Goal: Task Accomplishment & Management: Manage account settings

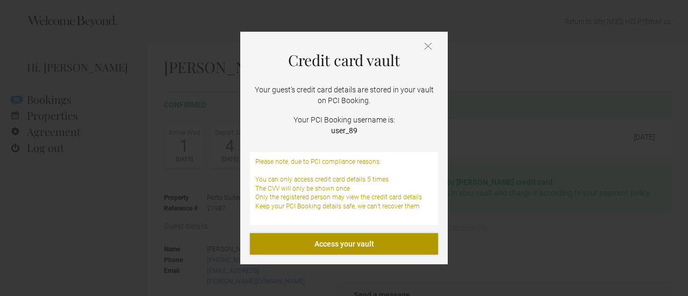
click at [368, 248] on link "Access your vault" at bounding box center [344, 243] width 188 height 21
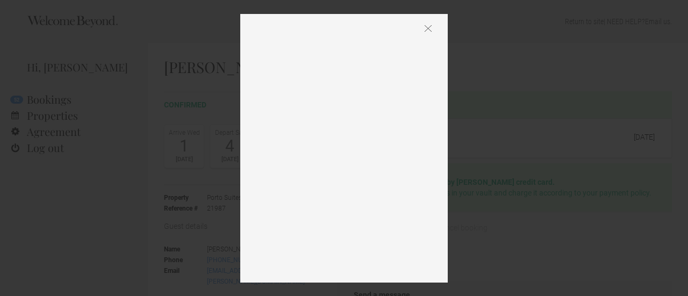
click at [430, 26] on img at bounding box center [428, 29] width 7 height 8
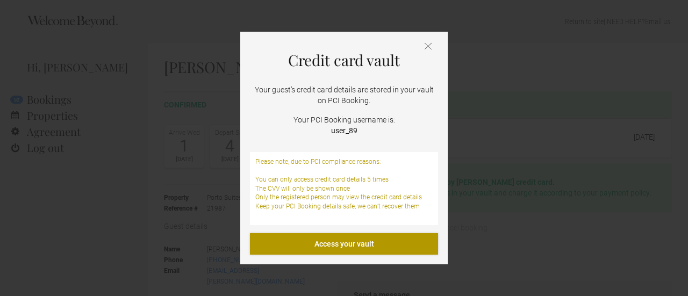
click at [386, 249] on link "Access your vault" at bounding box center [344, 243] width 188 height 21
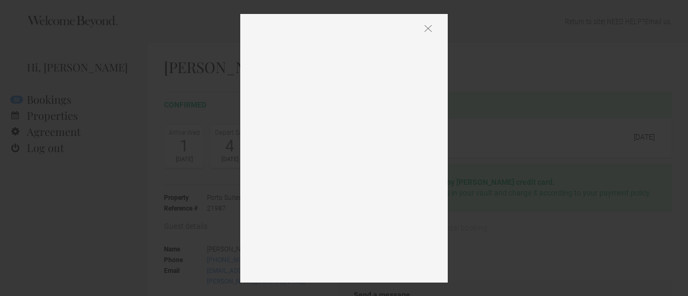
click at [432, 26] on div at bounding box center [343, 148] width 207 height 269
click at [429, 27] on img at bounding box center [428, 29] width 7 height 8
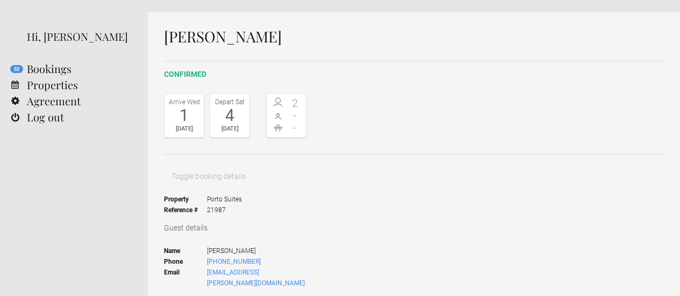
scroll to position [47, 0]
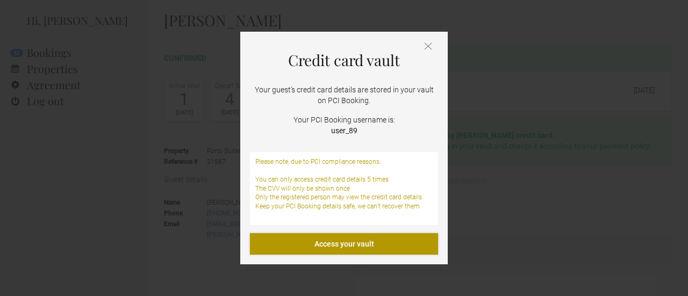
click at [307, 249] on link "Access your vault" at bounding box center [344, 243] width 188 height 21
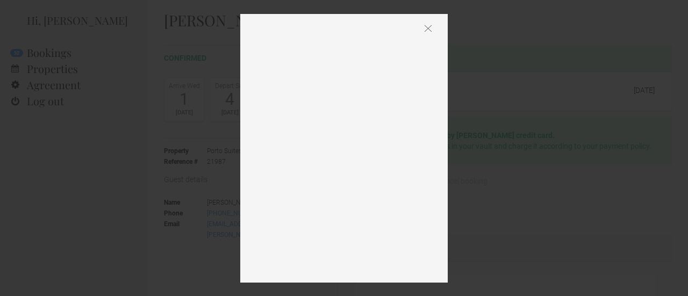
click at [428, 28] on img at bounding box center [428, 29] width 7 height 8
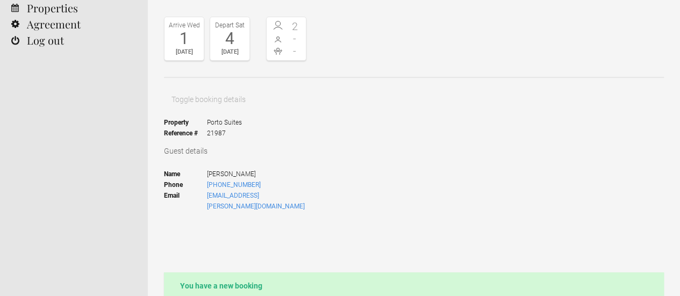
scroll to position [93, 0]
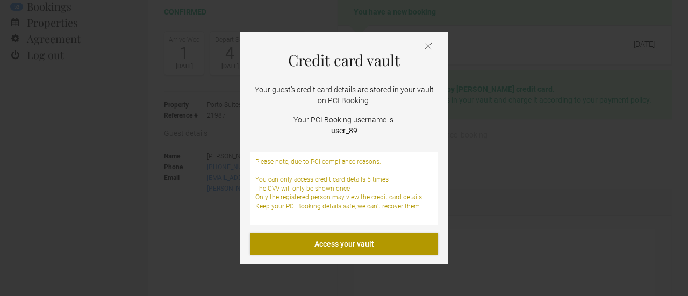
click at [290, 243] on link "Access your vault" at bounding box center [344, 243] width 188 height 21
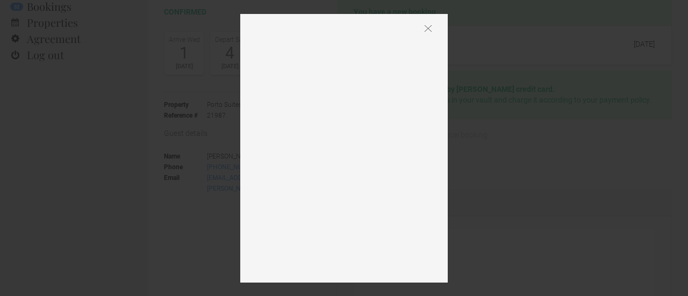
click at [424, 28] on div at bounding box center [343, 148] width 207 height 269
click at [428, 25] on img at bounding box center [428, 29] width 7 height 8
